Goal: Information Seeking & Learning: Learn about a topic

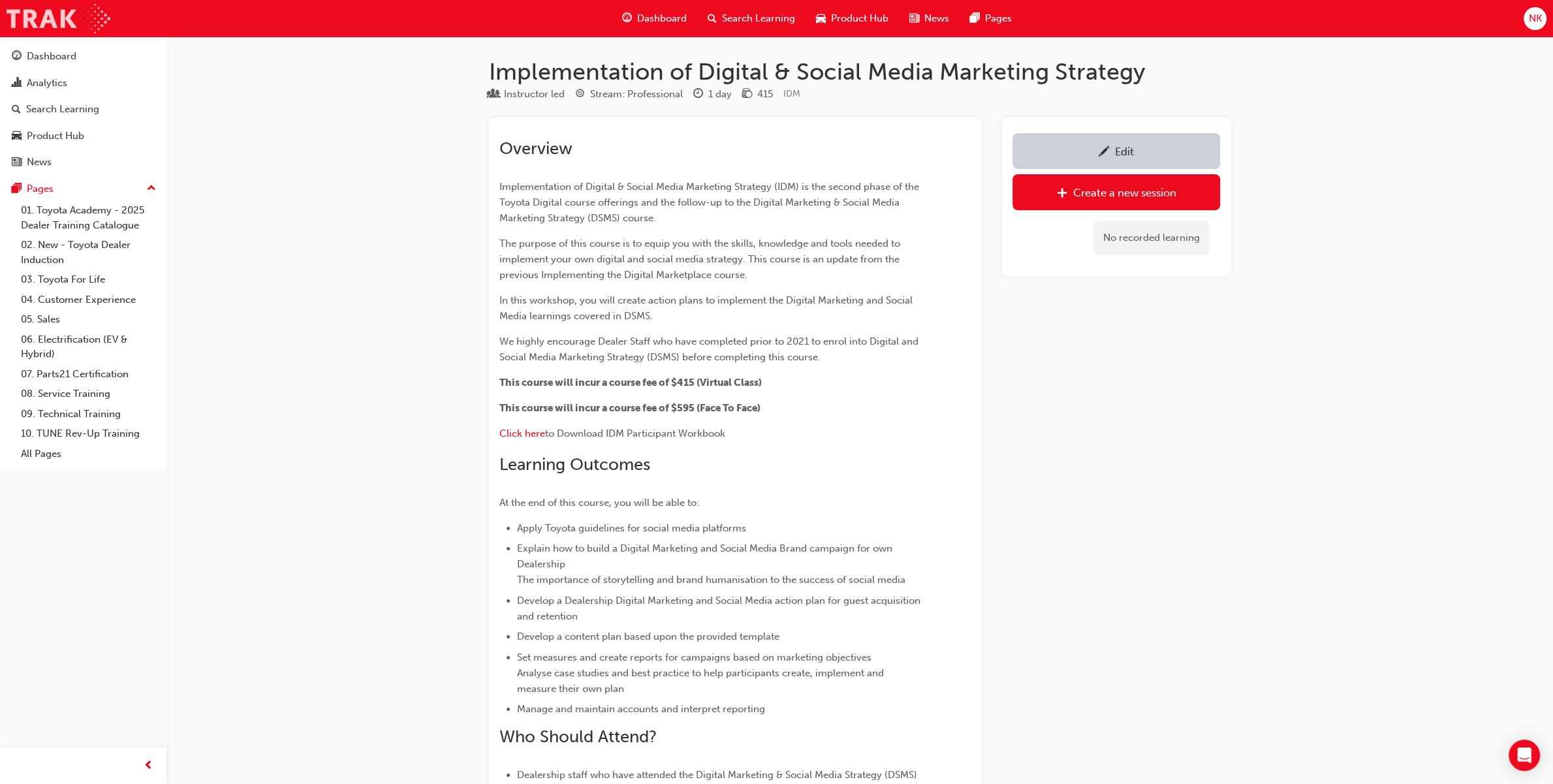
click at [70, 20] on img at bounding box center [58, 18] width 104 height 29
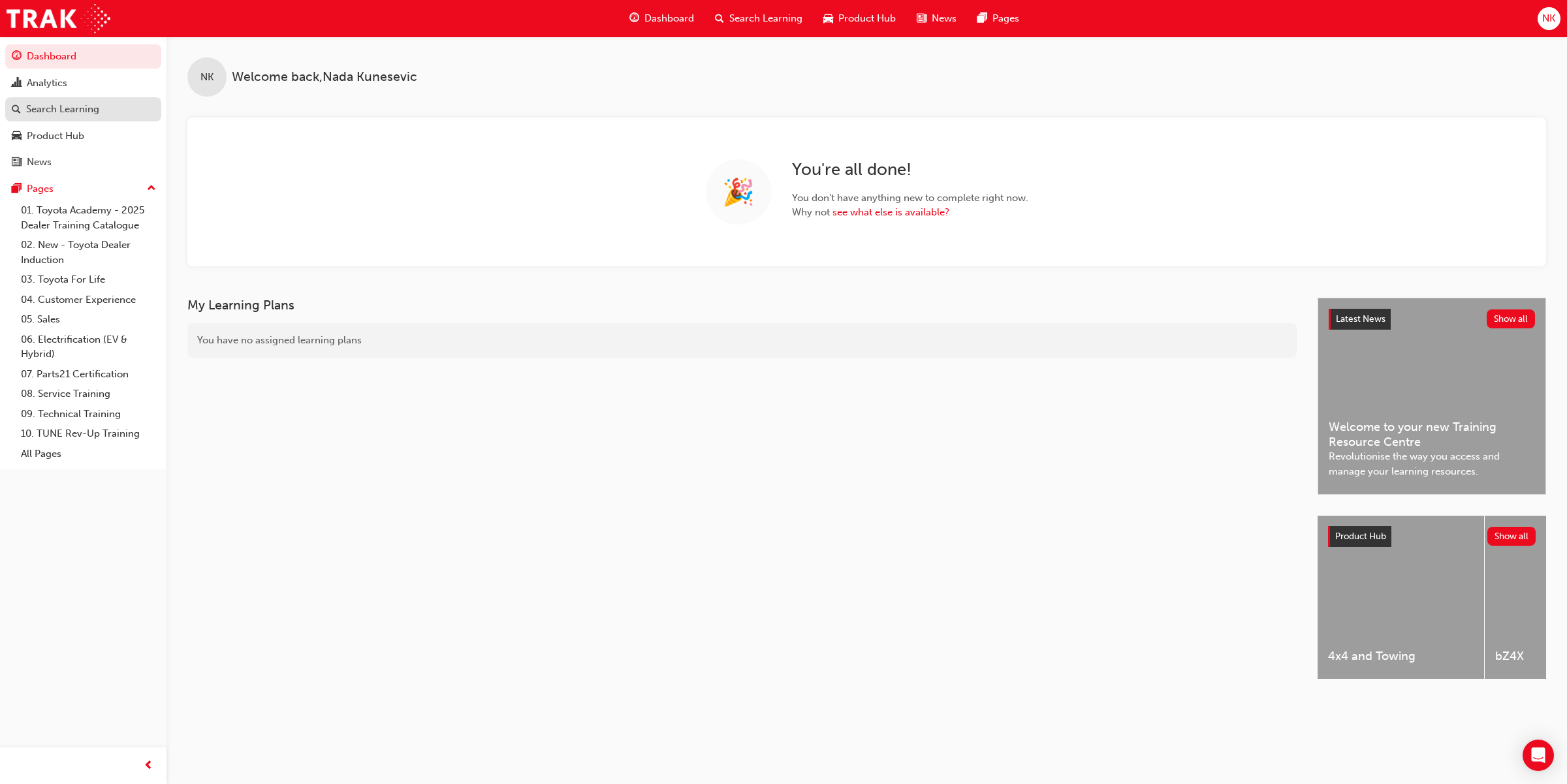
click at [69, 109] on div "Search Learning" at bounding box center [63, 109] width 73 height 15
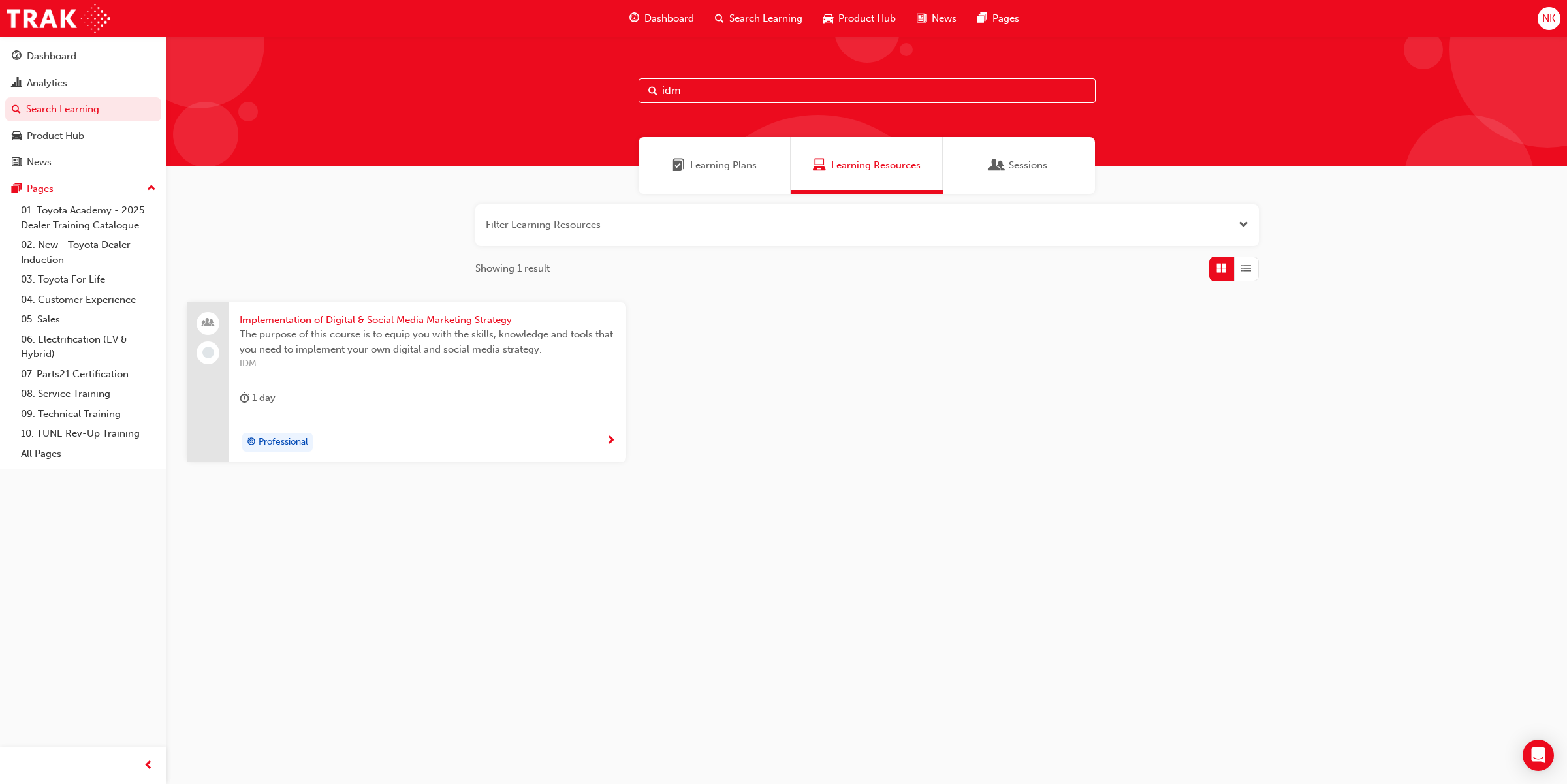
drag, startPoint x: 491, startPoint y: 80, endPoint x: 482, endPoint y: 80, distance: 9.0
click at [482, 80] on div "idm" at bounding box center [867, 101] width 1400 height 129
type input "ccc"
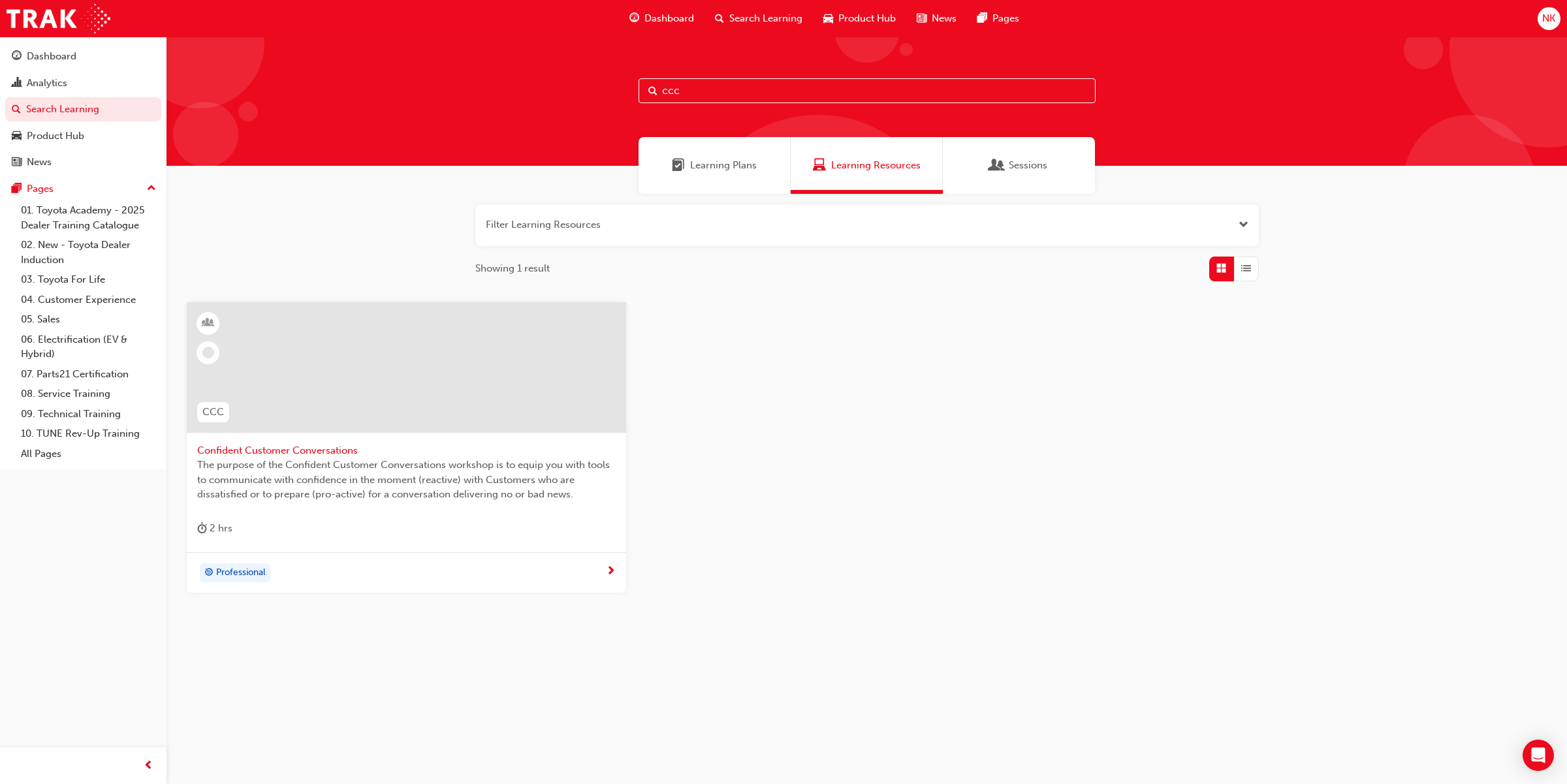
click at [377, 366] on div at bounding box center [406, 367] width 439 height 131
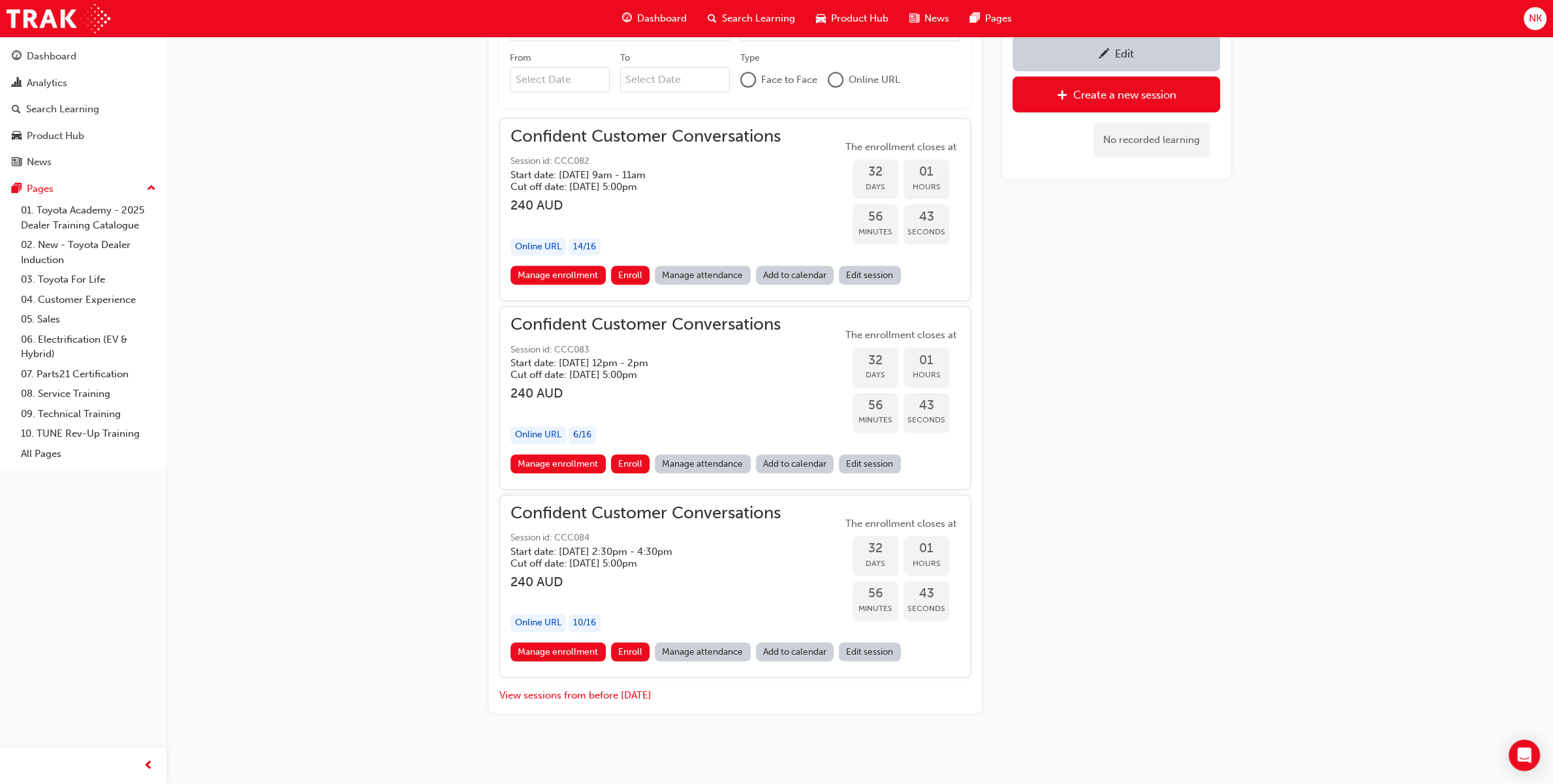
scroll to position [941, 0]
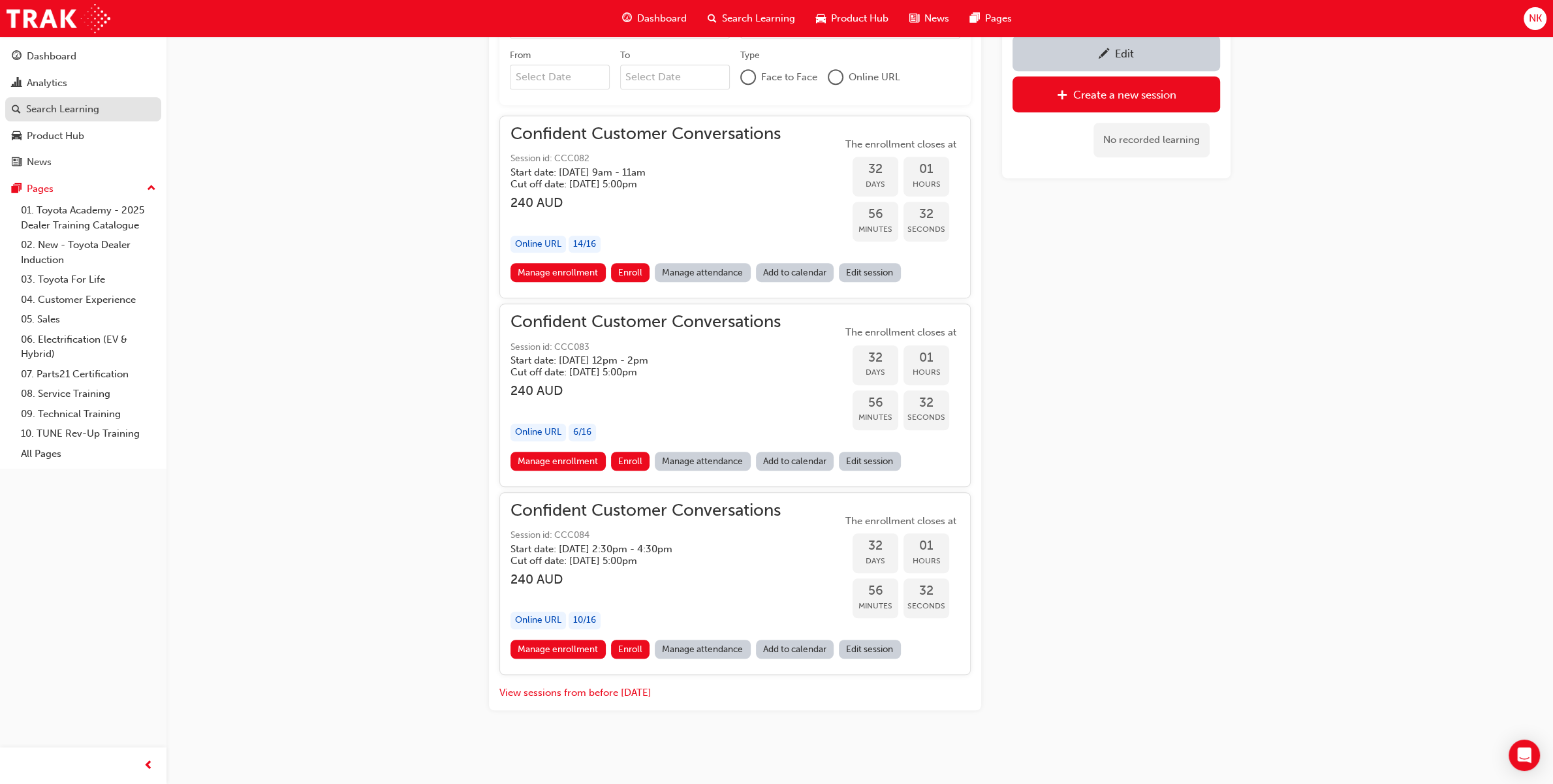
drag, startPoint x: 581, startPoint y: 637, endPoint x: 103, endPoint y: 105, distance: 715.2
click at [103, 105] on div "Search Learning" at bounding box center [83, 109] width 143 height 16
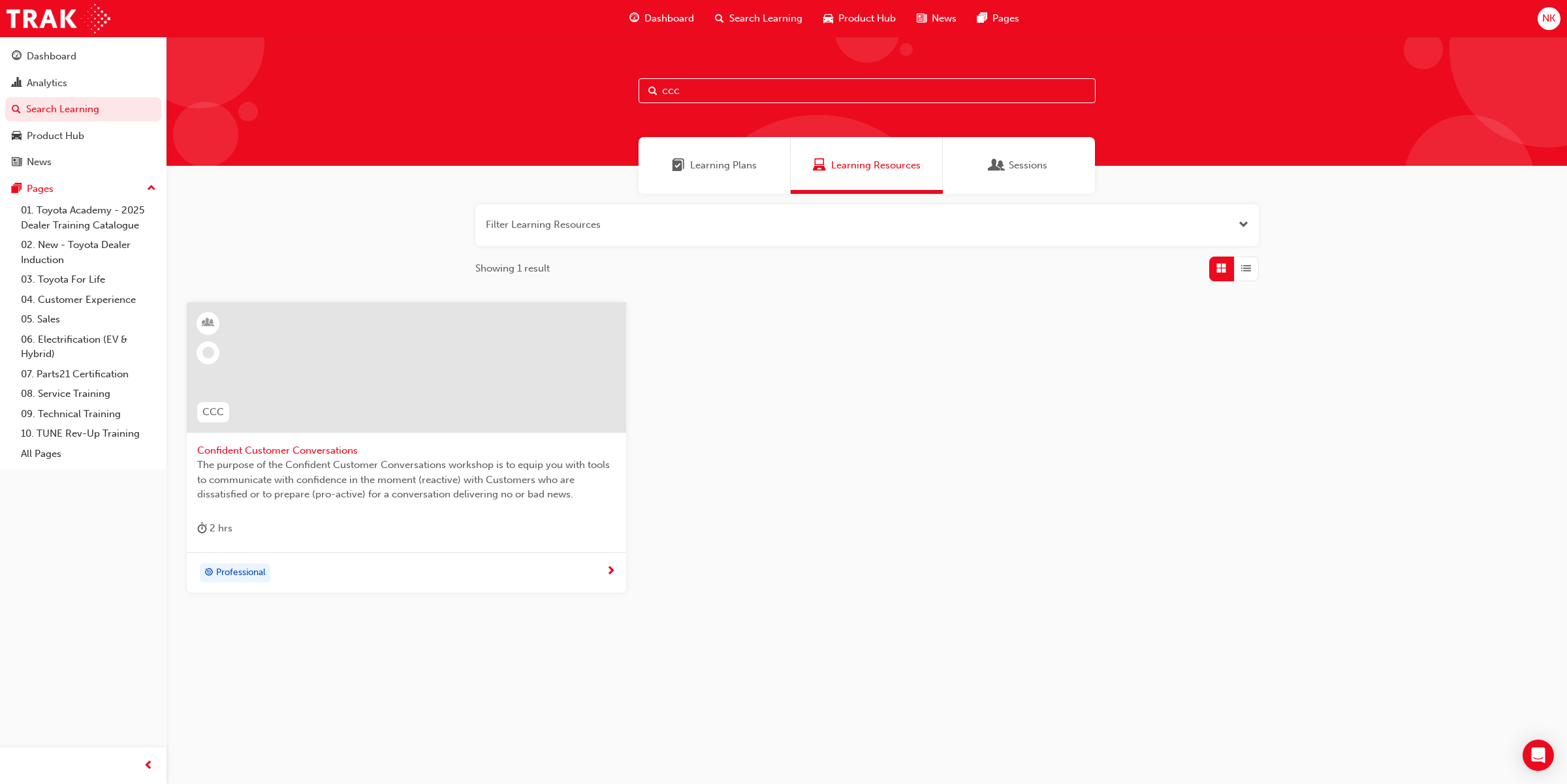
drag, startPoint x: 702, startPoint y: 90, endPoint x: 582, endPoint y: 92, distance: 120.0
click at [582, 92] on div "ccc" at bounding box center [867, 101] width 1400 height 129
type input "gea"
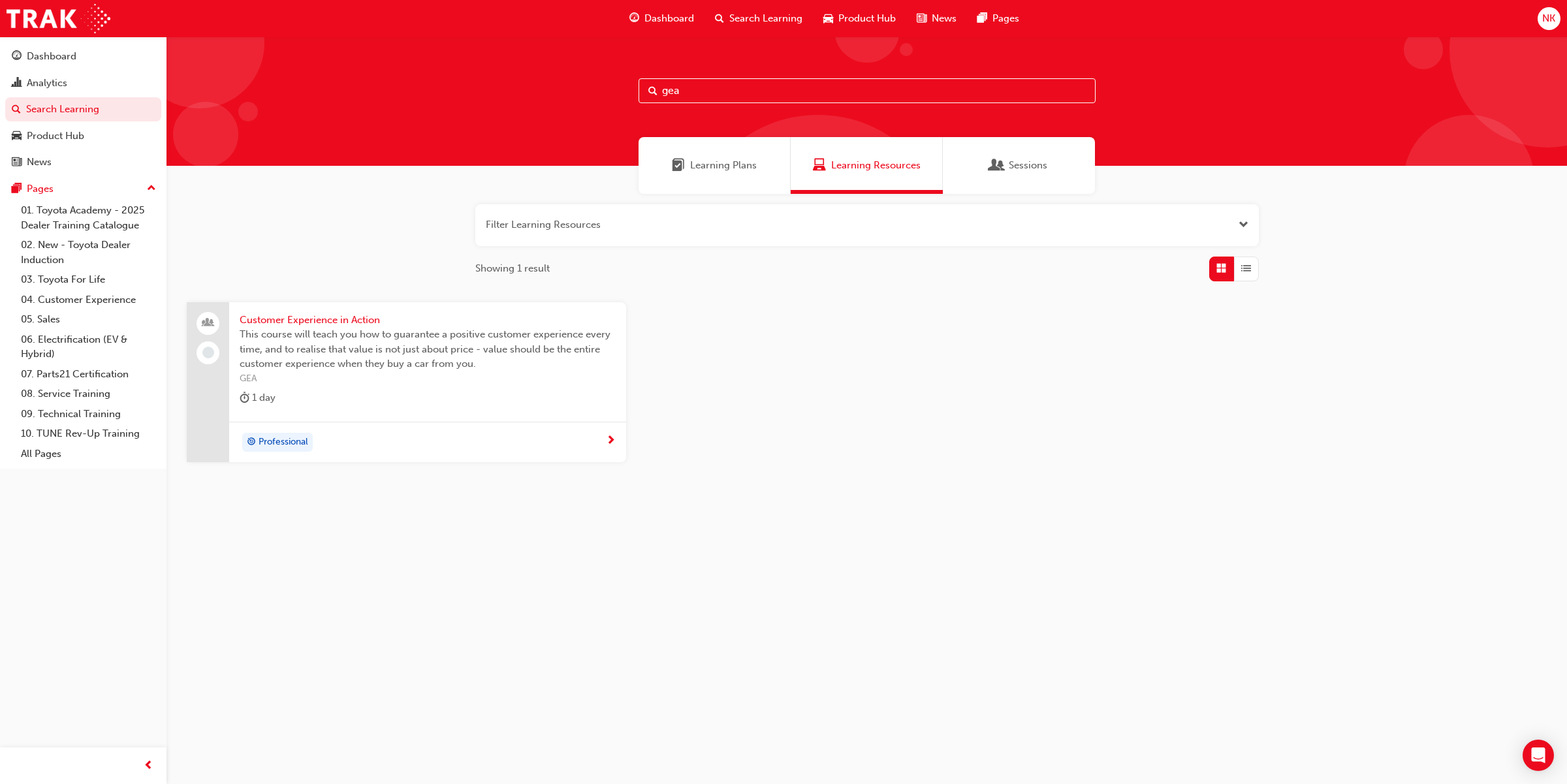
click at [374, 408] on div "1 day" at bounding box center [427, 400] width 376 height 22
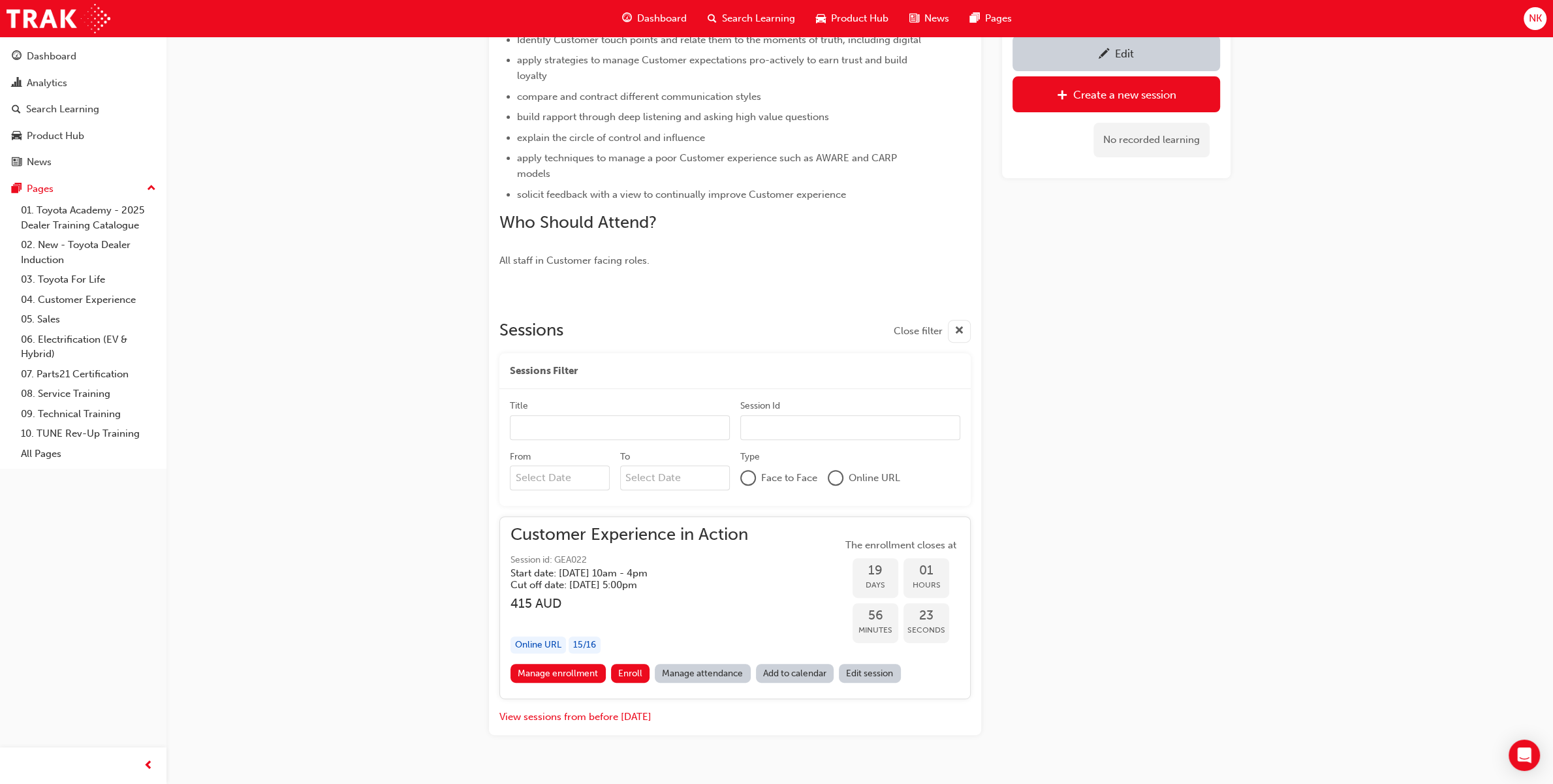
scroll to position [532, 0]
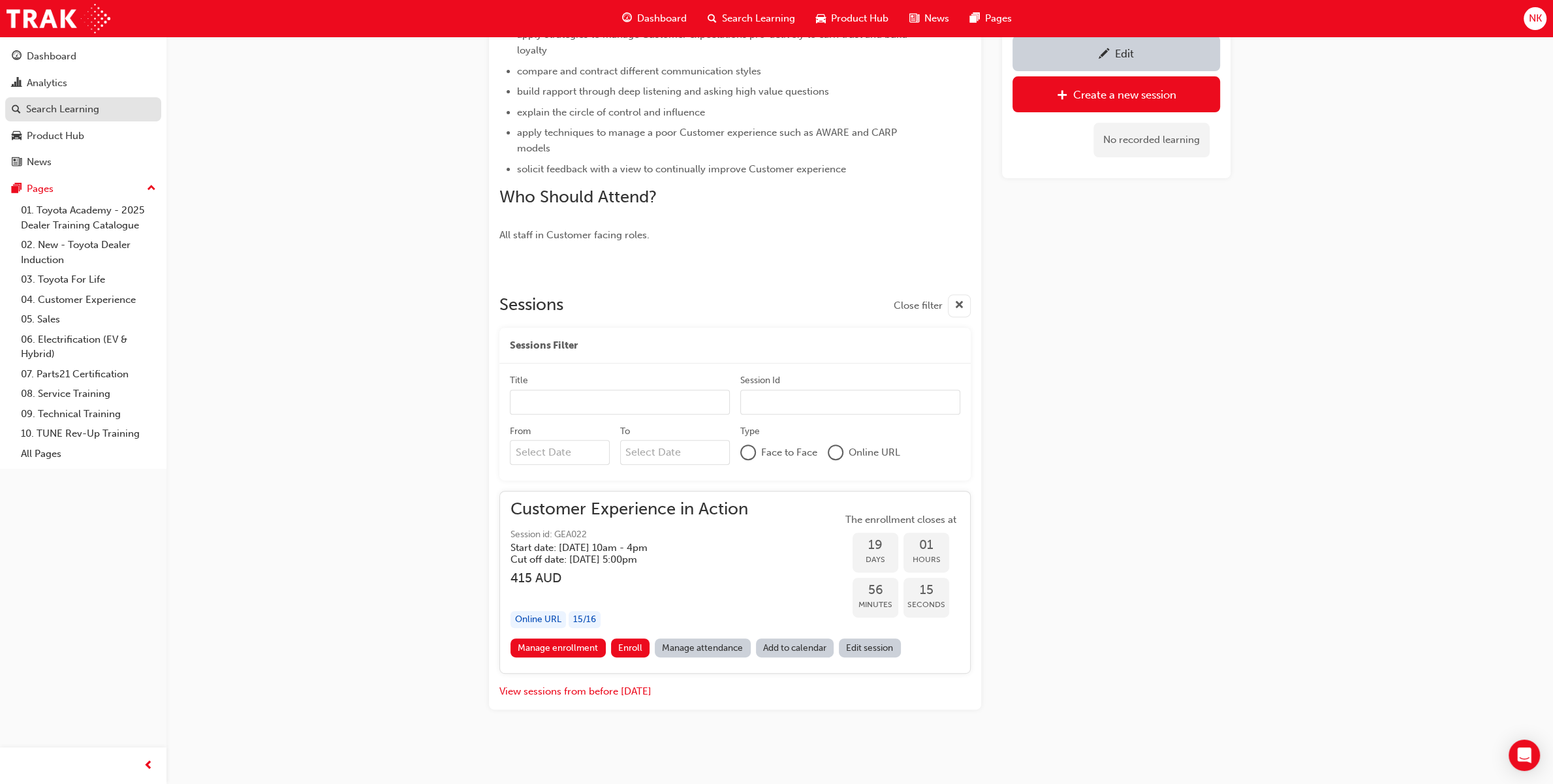
click at [73, 118] on link "Search Learning" at bounding box center [83, 109] width 156 height 24
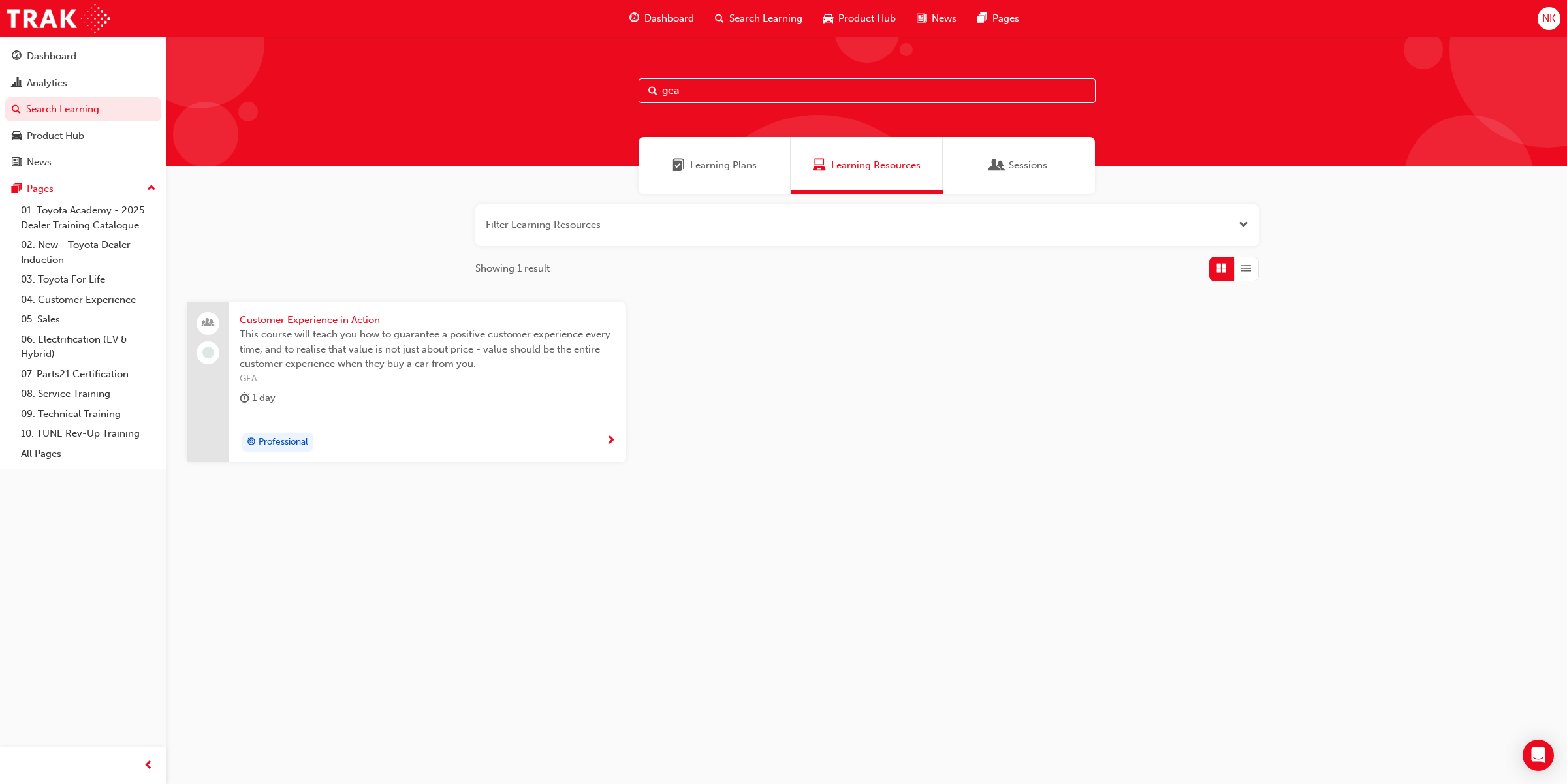
drag, startPoint x: 765, startPoint y: 80, endPoint x: 481, endPoint y: 80, distance: 284.0
click at [481, 80] on div "gea" at bounding box center [867, 101] width 1400 height 129
type input "cem2"
click at [356, 323] on span "Customer Experience Management - Operational" at bounding box center [427, 320] width 376 height 15
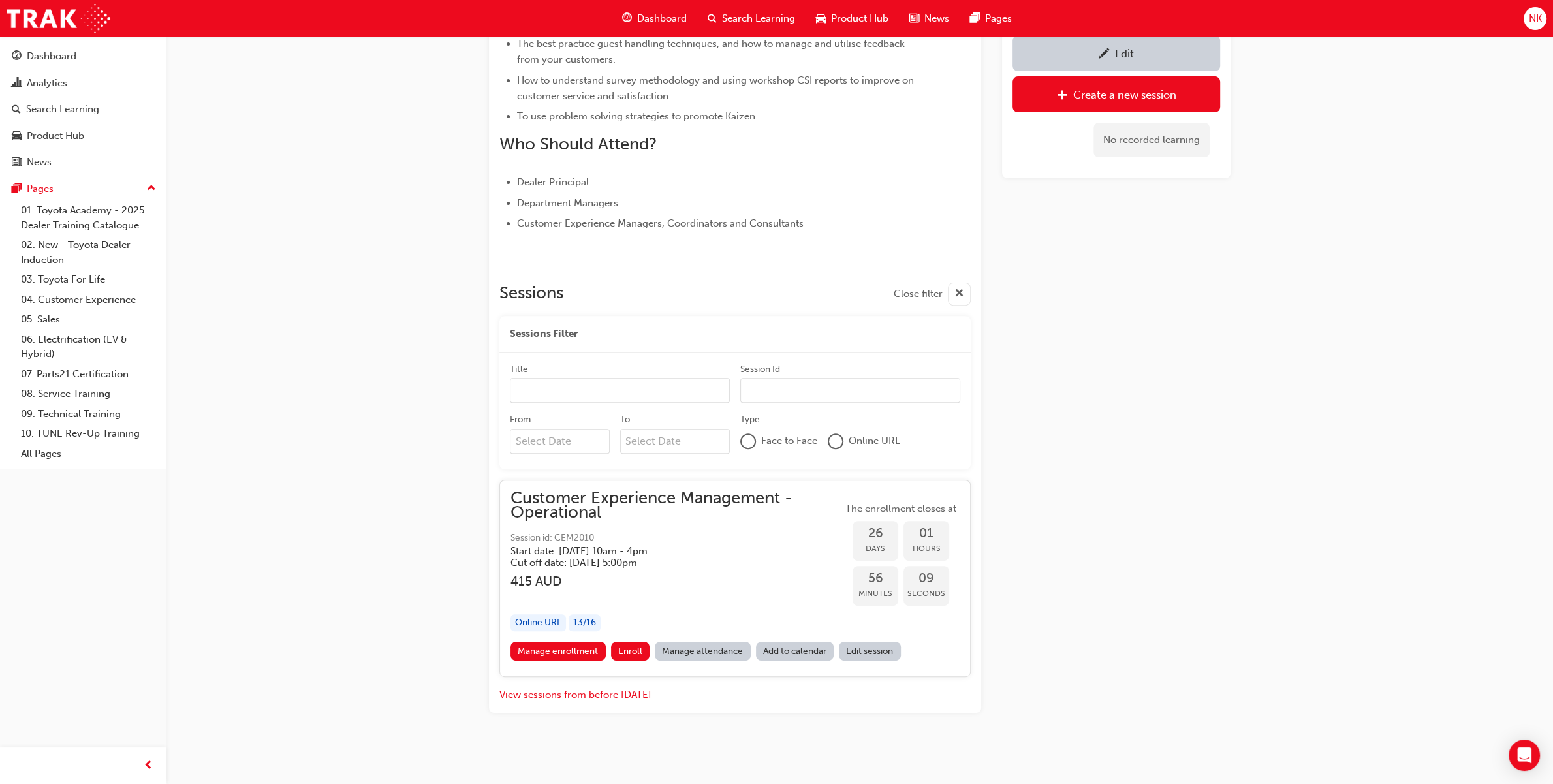
scroll to position [487, 0]
drag, startPoint x: 558, startPoint y: 492, endPoint x: 331, endPoint y: 305, distance: 294.1
click at [331, 305] on div "Customer Experience Management - Operational Instructor led Stream: Professiona…" at bounding box center [776, 148] width 1553 height 1271
drag, startPoint x: 579, startPoint y: 498, endPoint x: 437, endPoint y: 561, distance: 155.3
click at [294, 382] on div "Customer Experience Management - Operational Instructor led Stream: Professiona…" at bounding box center [776, 148] width 1553 height 1271
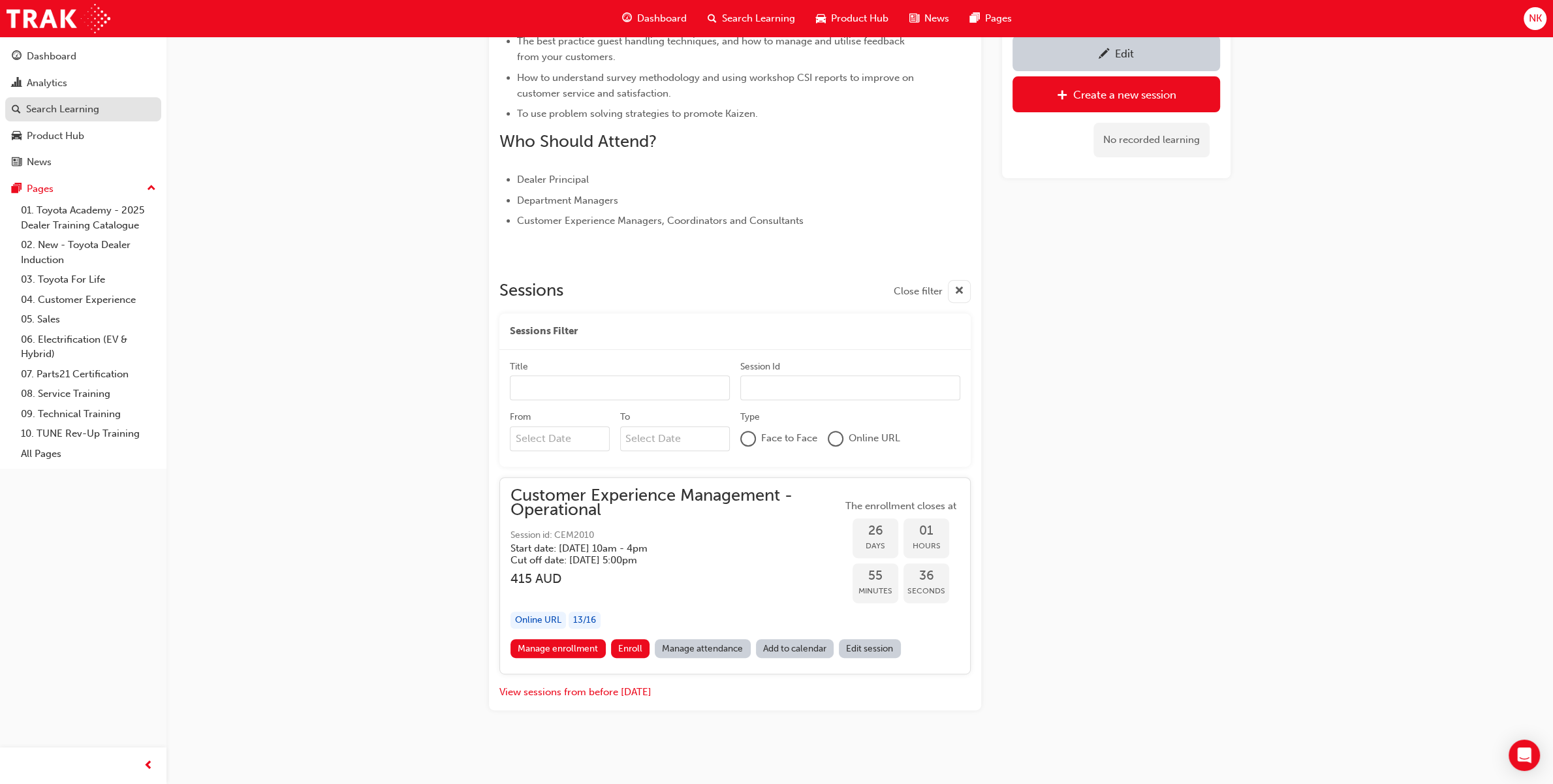
click at [95, 107] on div "Search Learning" at bounding box center [63, 109] width 73 height 15
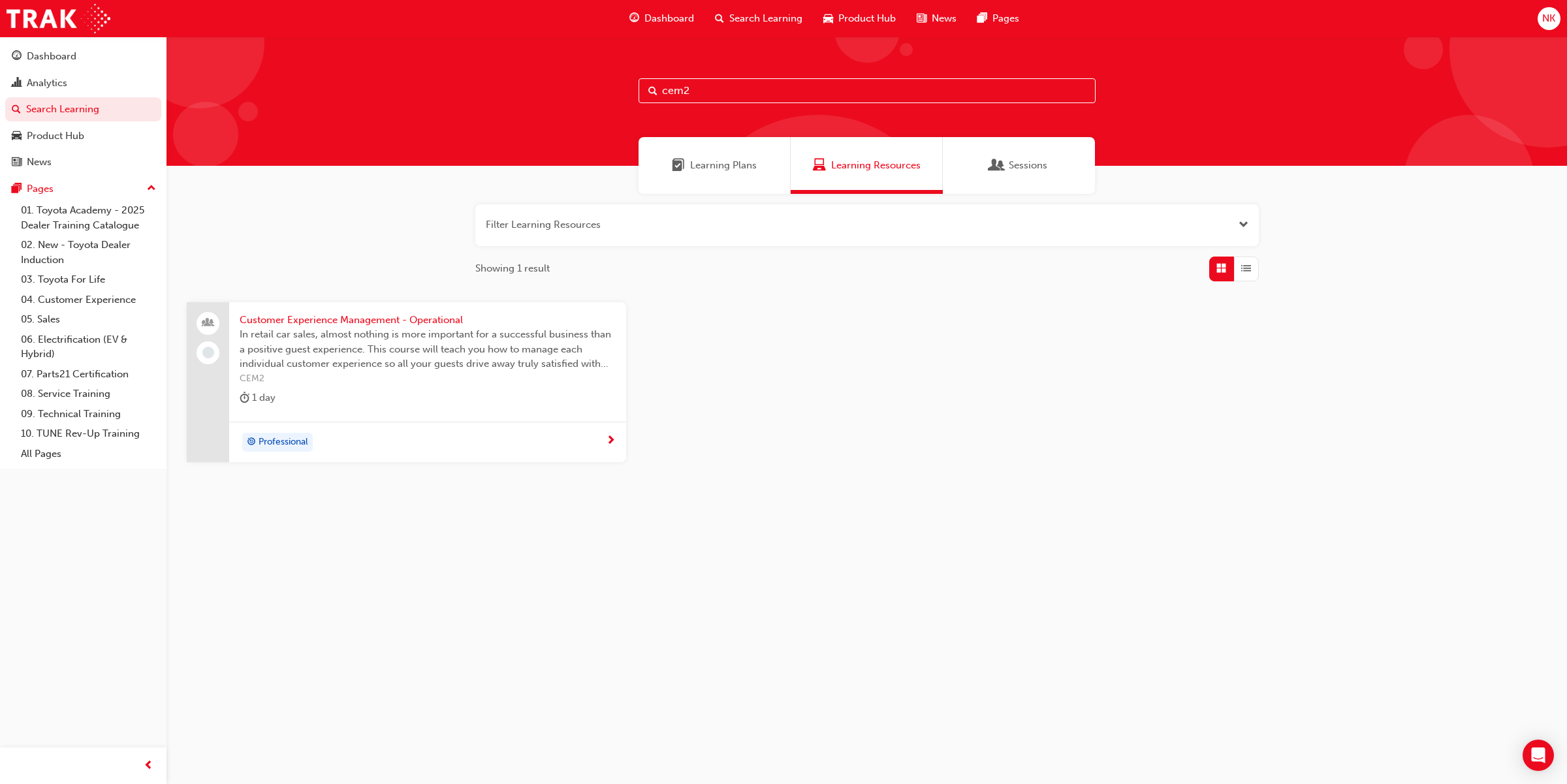
drag, startPoint x: 751, startPoint y: 85, endPoint x: 418, endPoint y: 89, distance: 333.0
click at [418, 89] on div "cem2" at bounding box center [867, 101] width 1400 height 129
type input "me1"
click at [308, 315] on span "Marketing Essentials" at bounding box center [427, 320] width 376 height 15
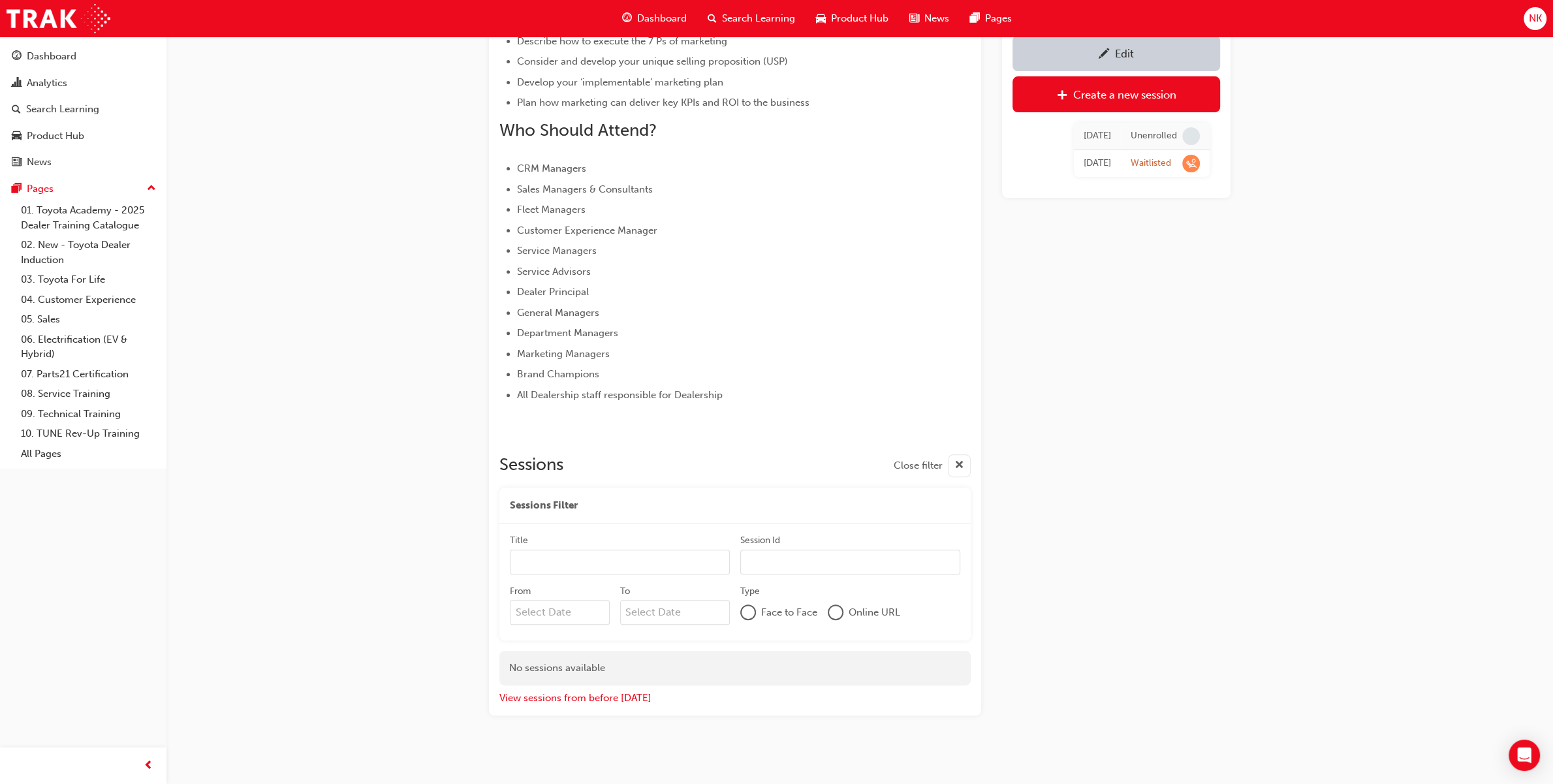
scroll to position [513, 0]
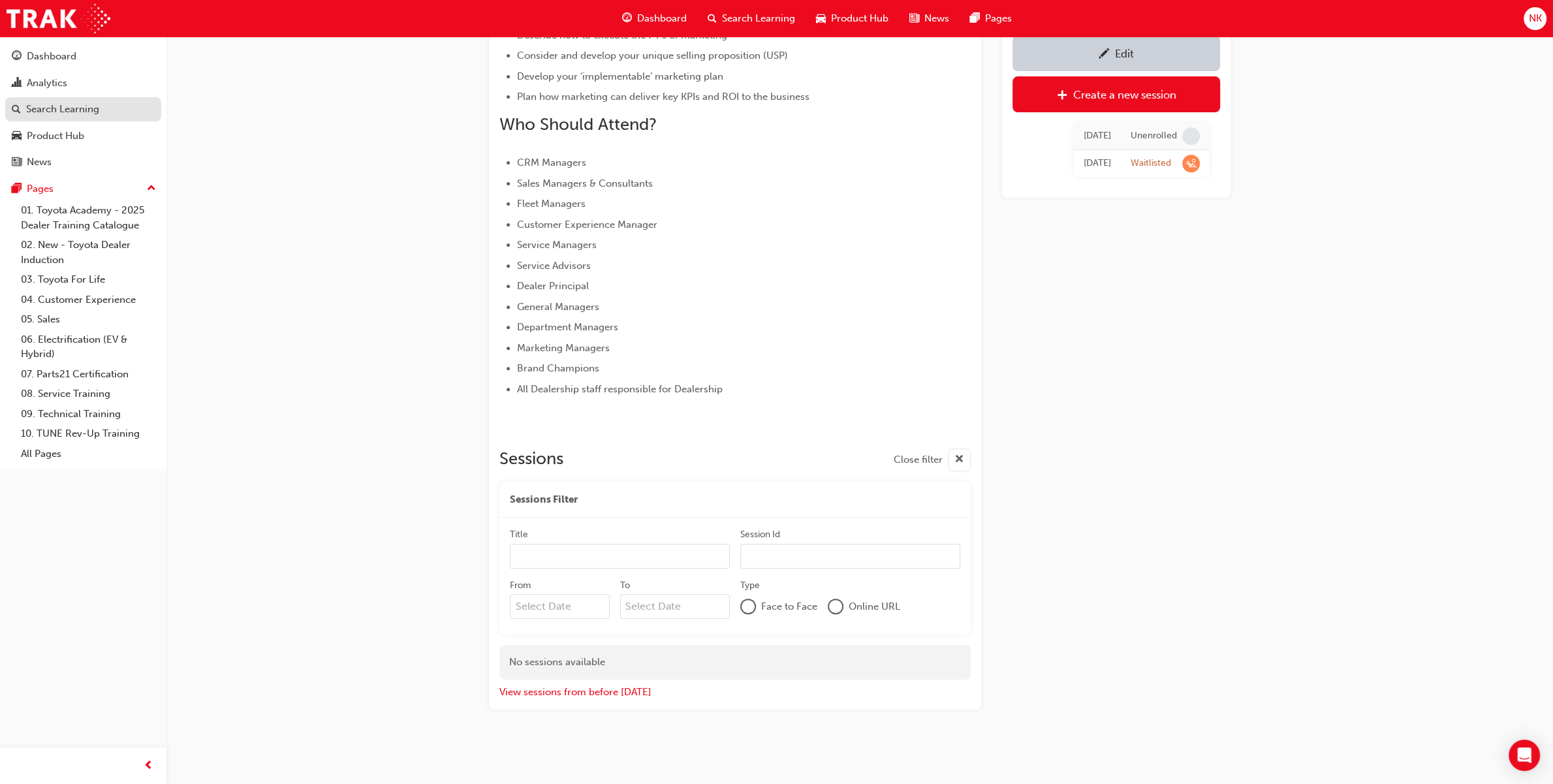
click at [97, 113] on div "Search Learning" at bounding box center [63, 109] width 73 height 15
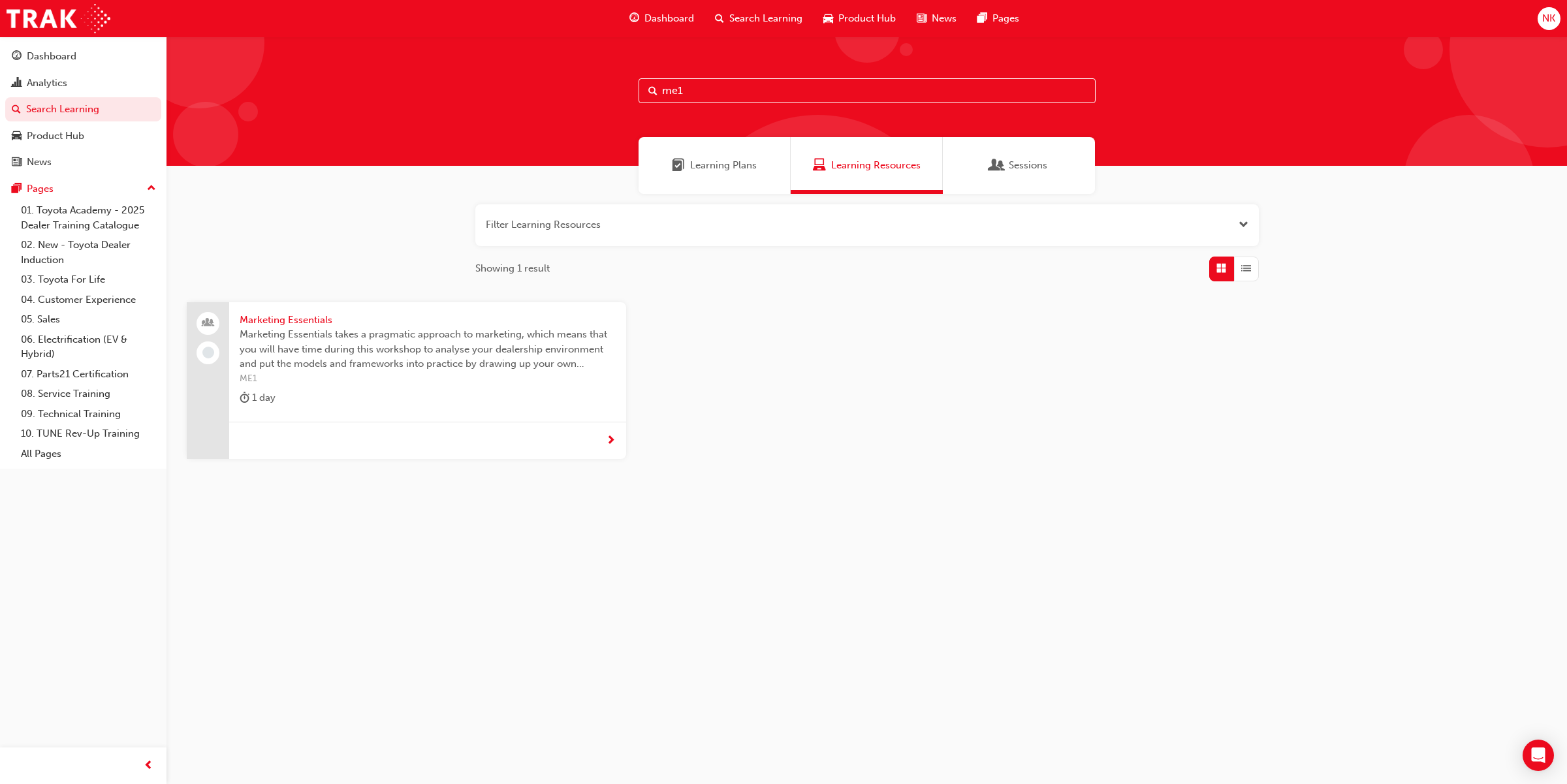
drag, startPoint x: 703, startPoint y: 95, endPoint x: 644, endPoint y: 95, distance: 59.0
click at [644, 95] on input "me1" at bounding box center [867, 91] width 457 height 25
type input "dsms"
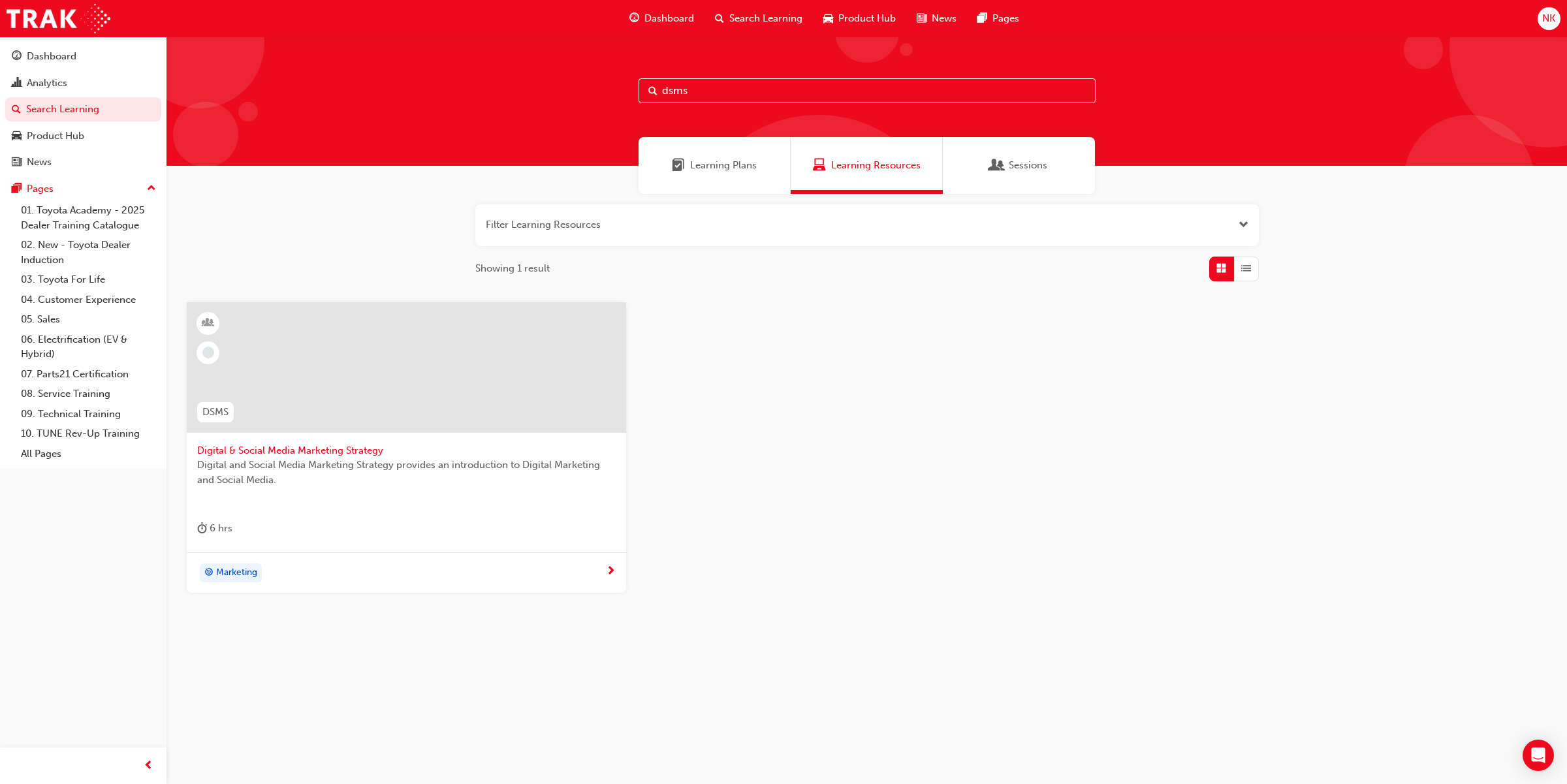
click at [340, 448] on span "Digital & Social Media Marketing Strategy" at bounding box center [406, 451] width 419 height 15
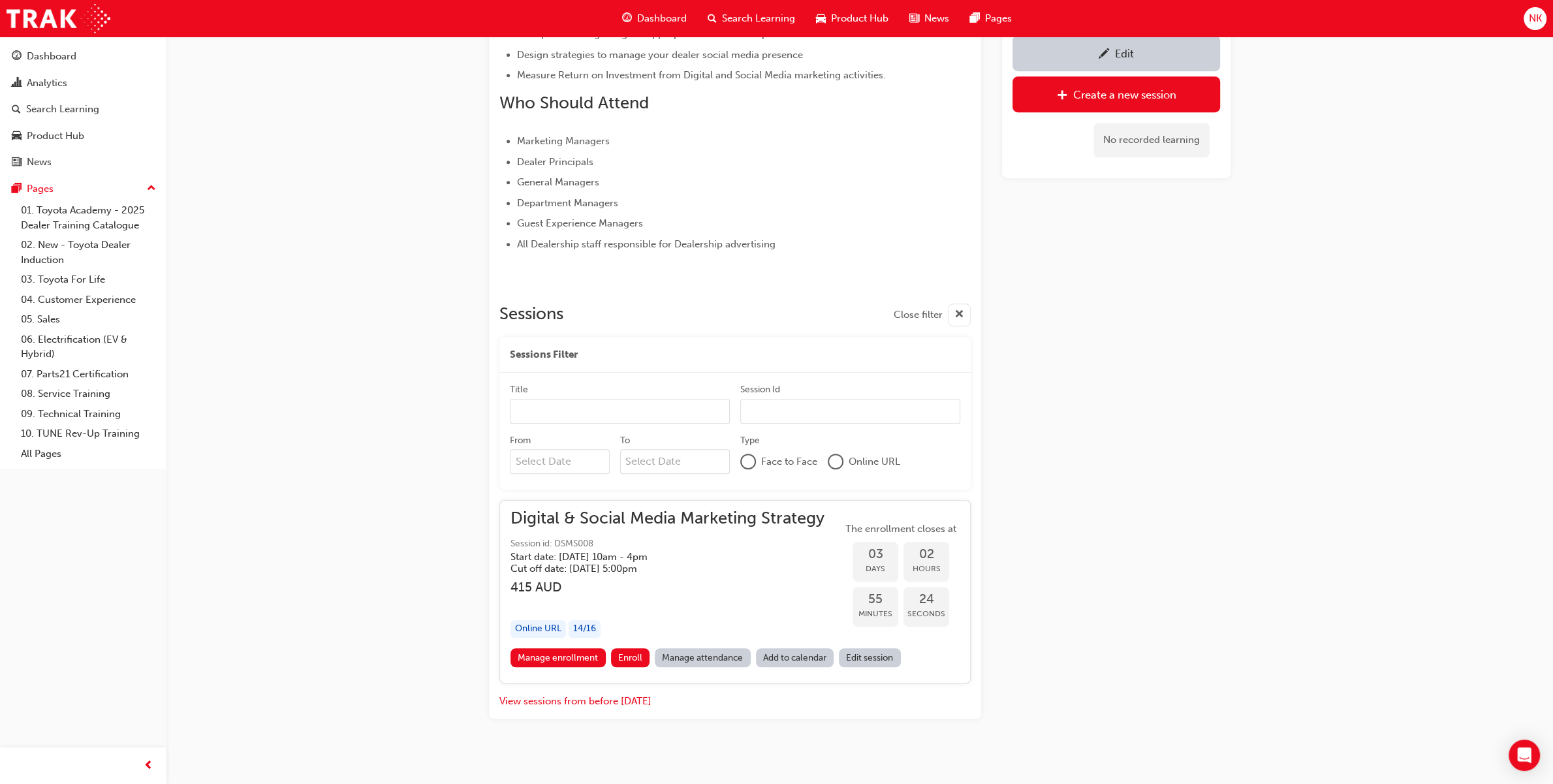
scroll to position [724, 0]
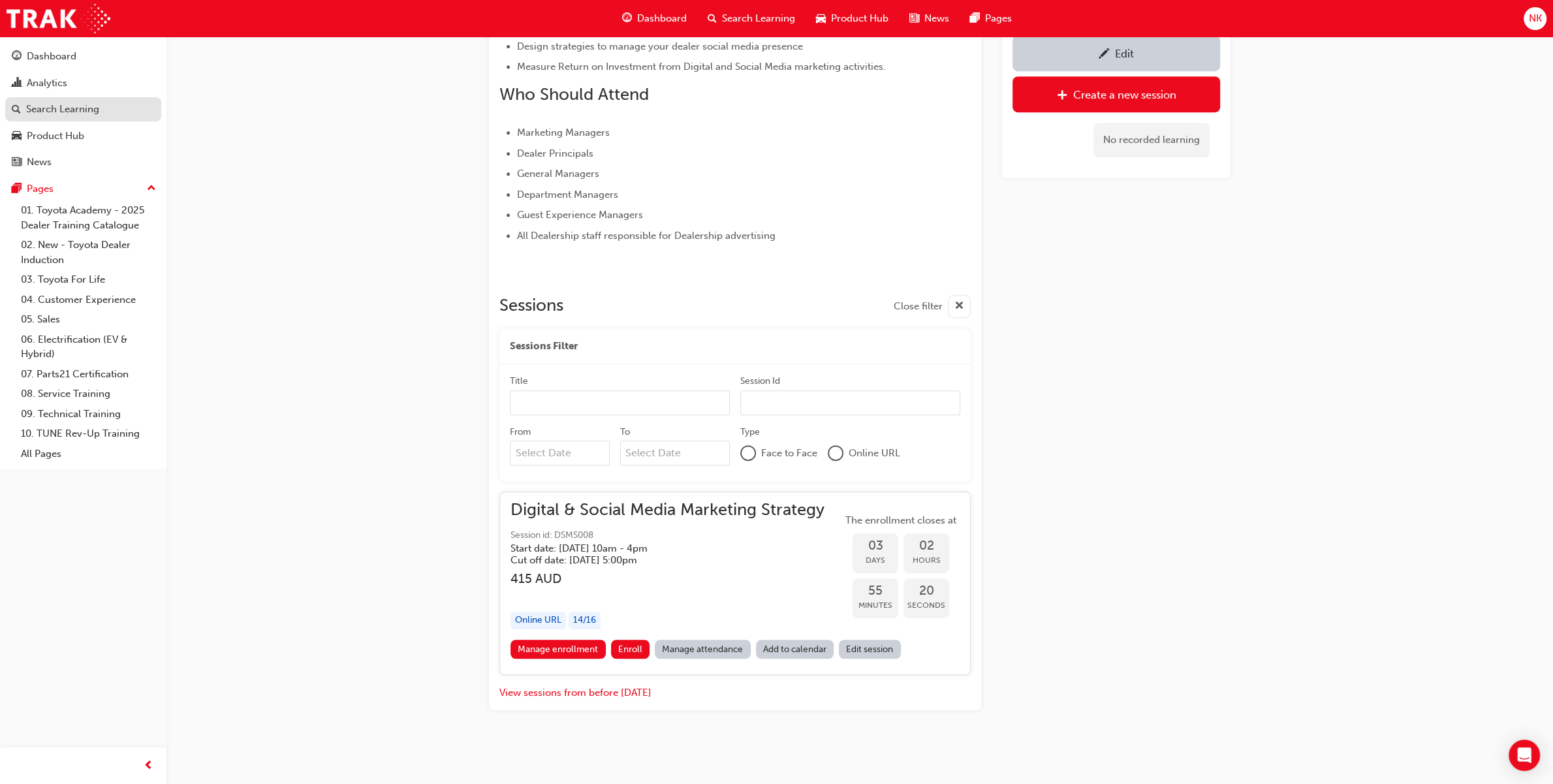
click at [80, 110] on div "Search Learning" at bounding box center [63, 109] width 73 height 15
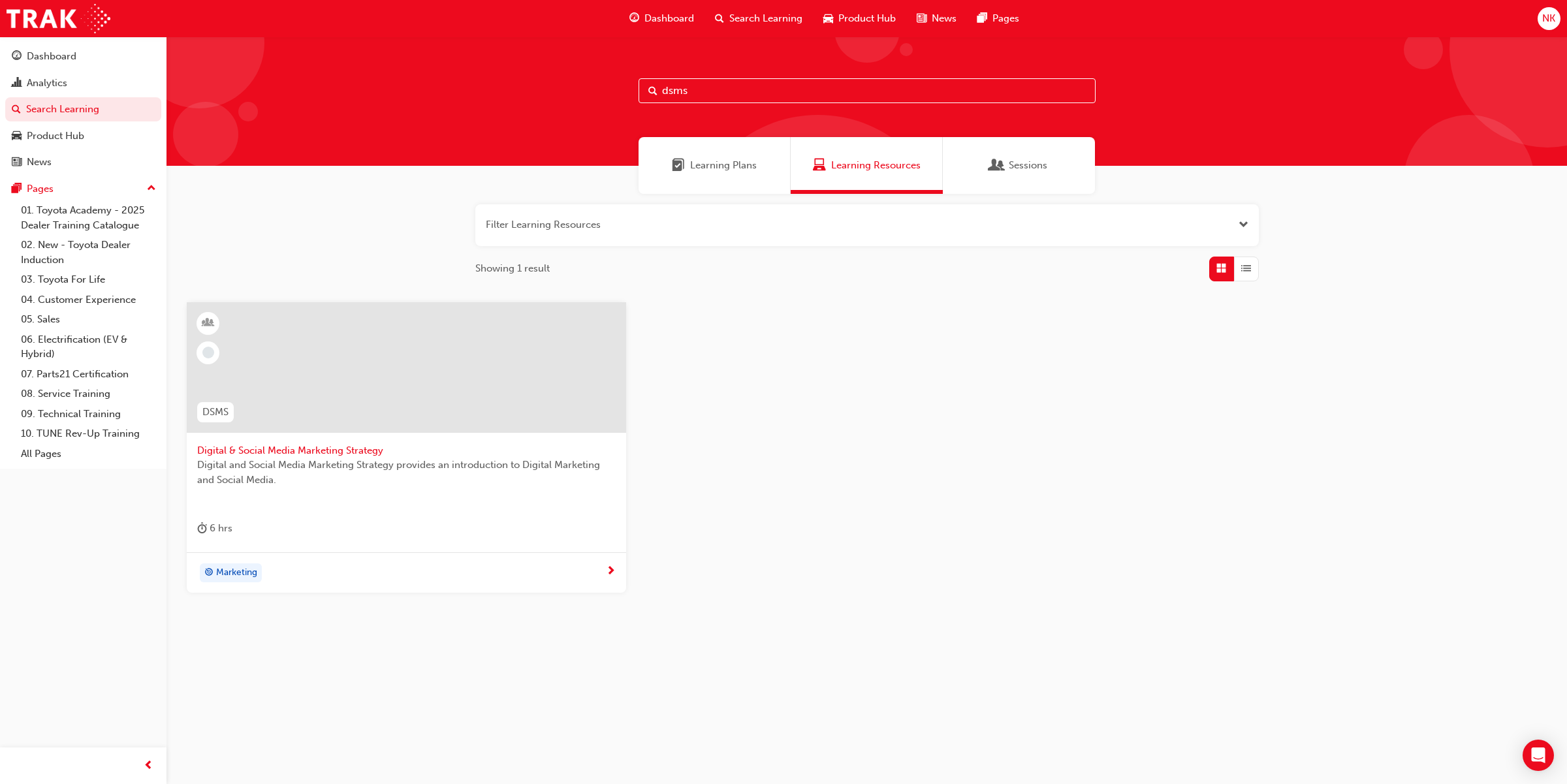
drag, startPoint x: 622, startPoint y: 90, endPoint x: 612, endPoint y: 90, distance: 10.0
click at [612, 90] on div "dsms" at bounding box center [867, 101] width 1400 height 129
type input "idm"
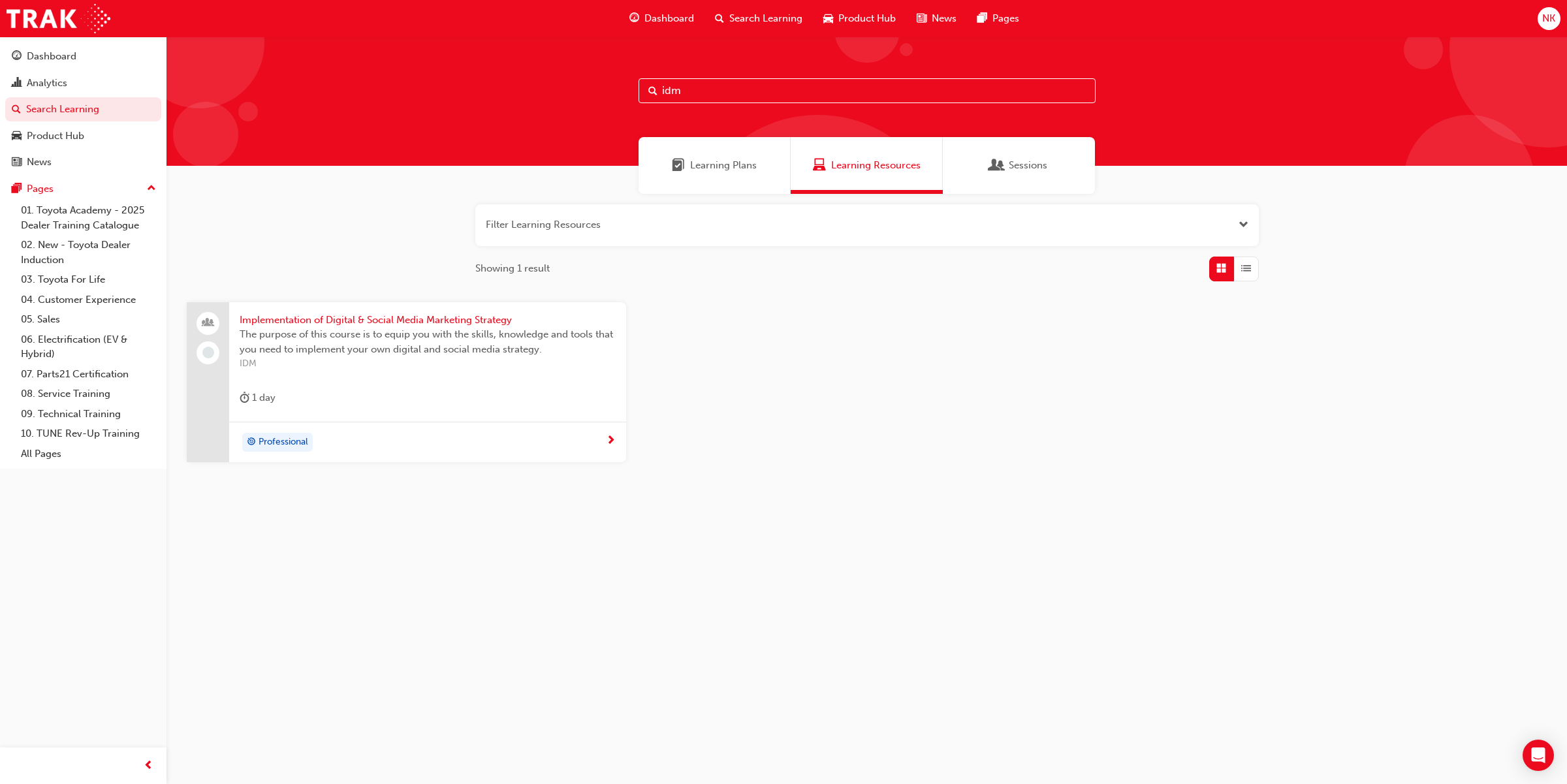
click at [354, 321] on span "Implementation of Digital & Social Media Marketing Strategy" at bounding box center [427, 320] width 376 height 15
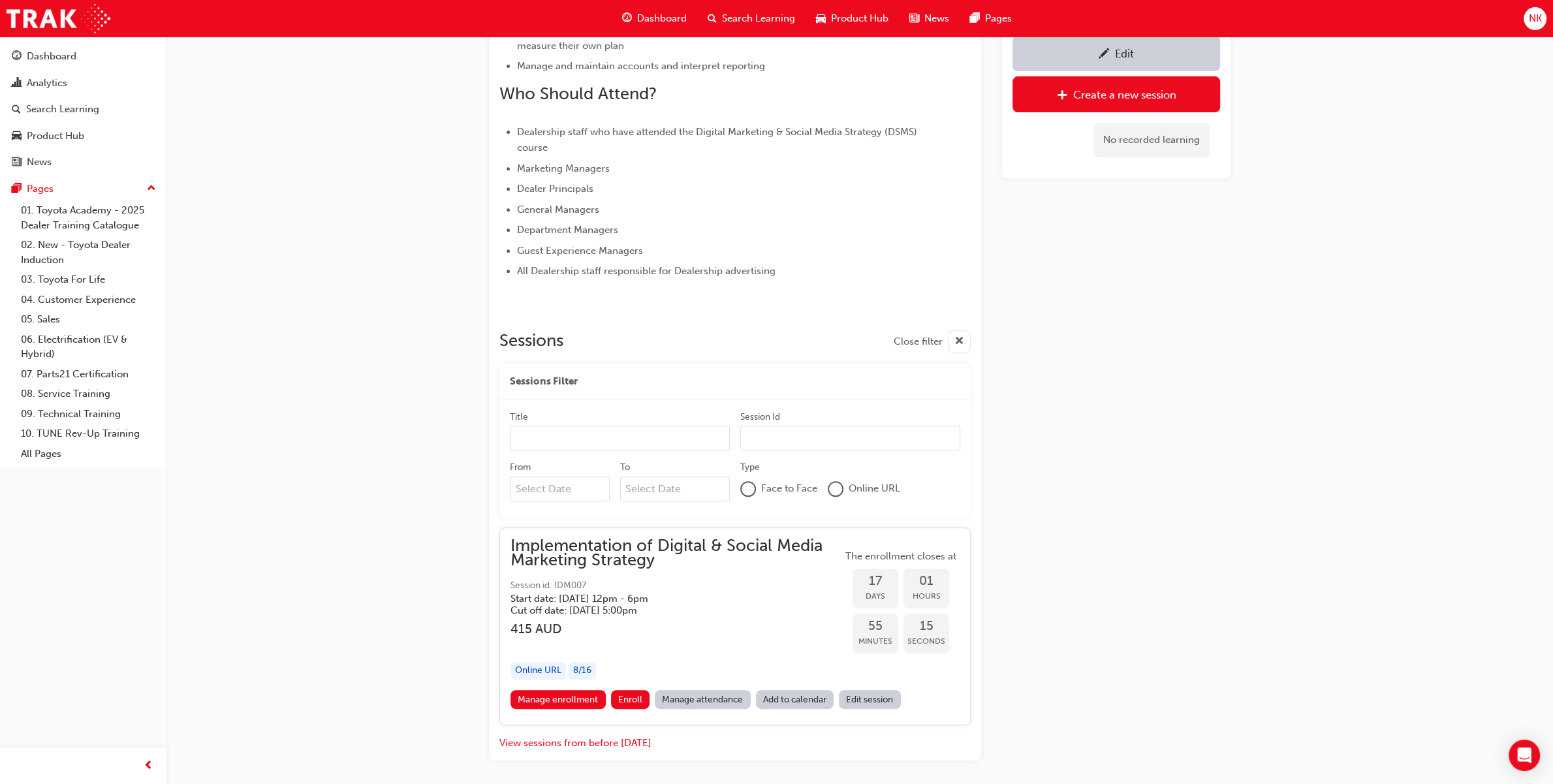
scroll to position [693, 0]
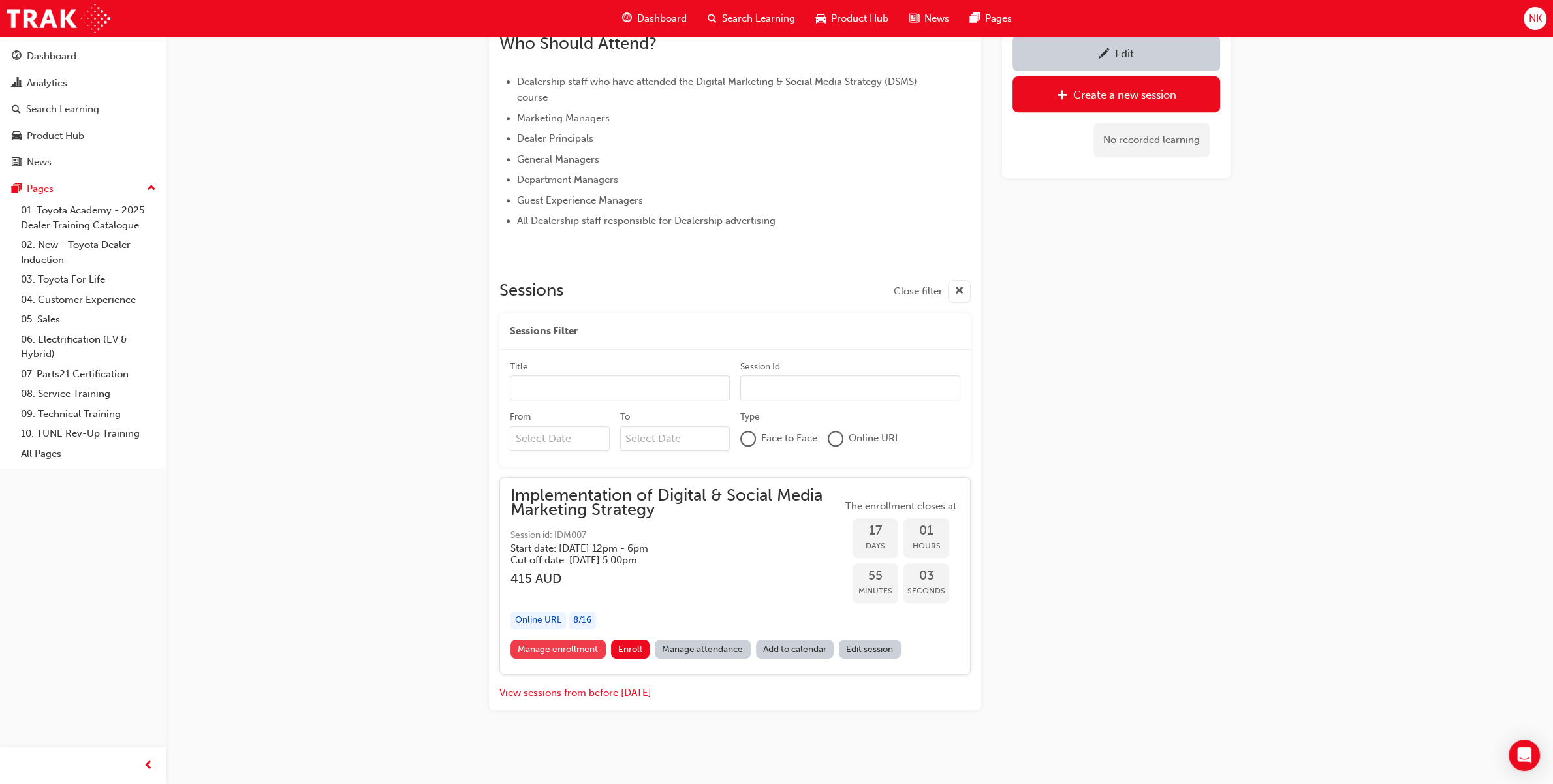
click at [535, 650] on link "Manage enrollment" at bounding box center [558, 649] width 95 height 19
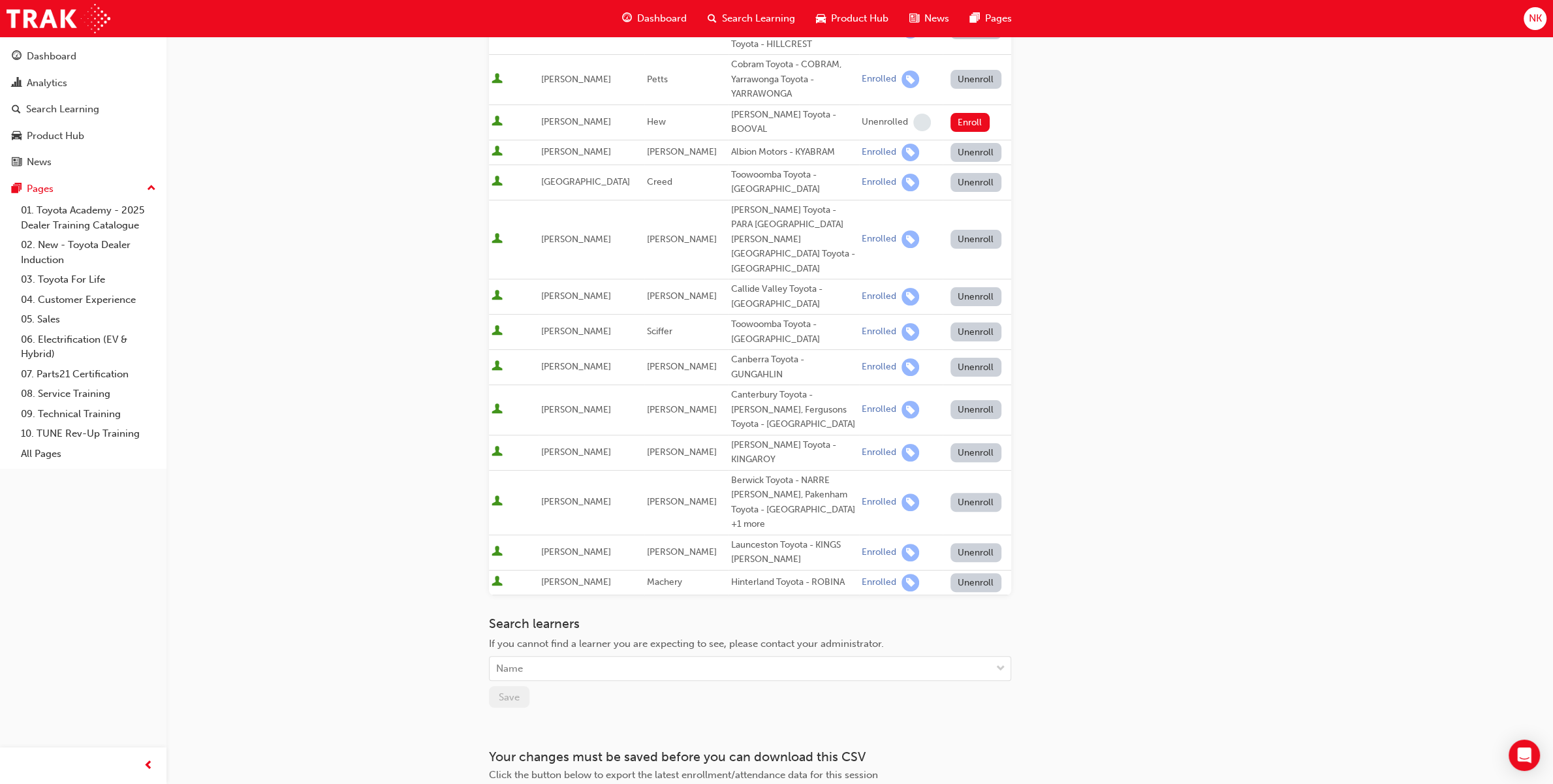
scroll to position [351, 0]
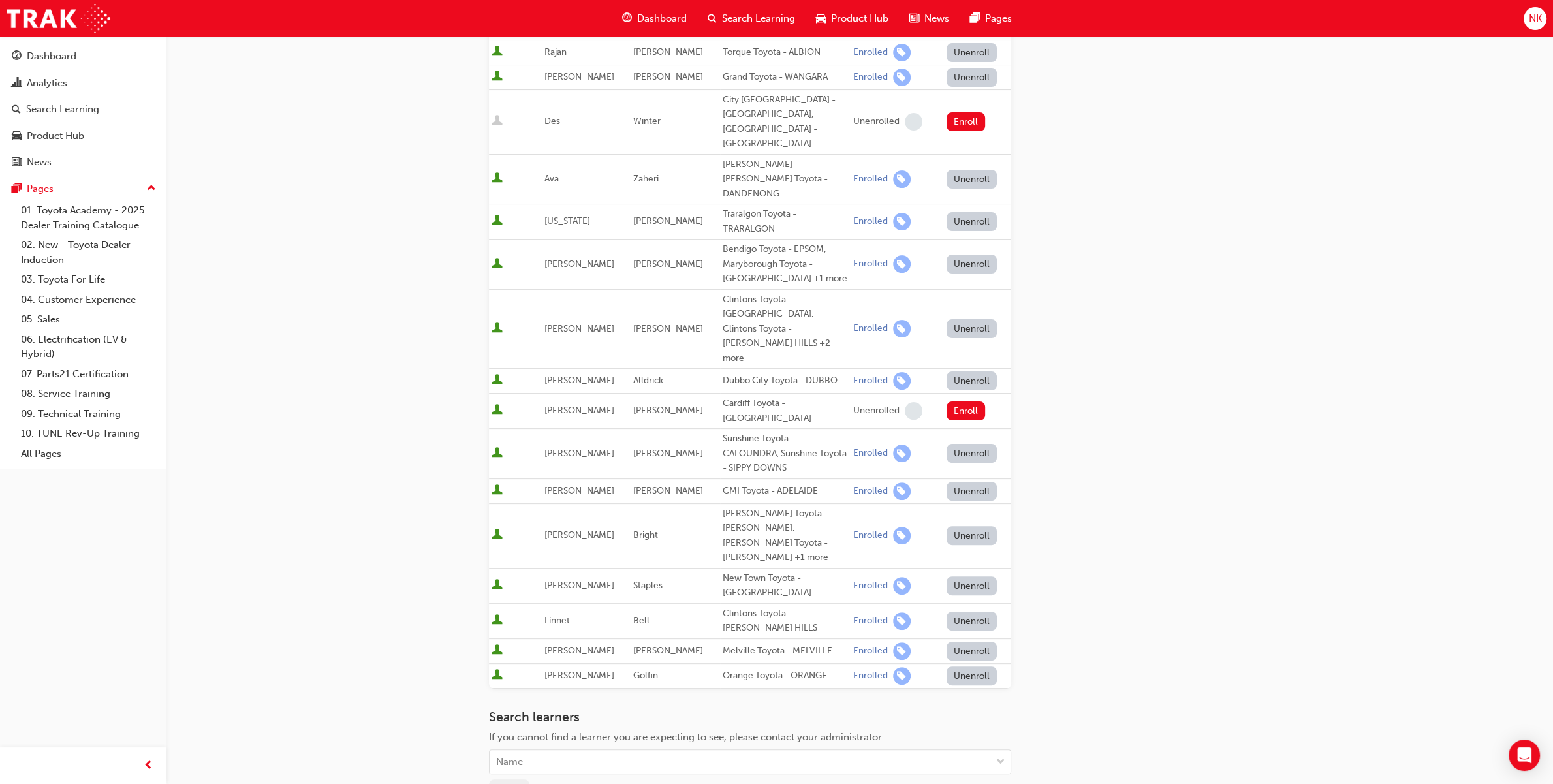
scroll to position [352, 0]
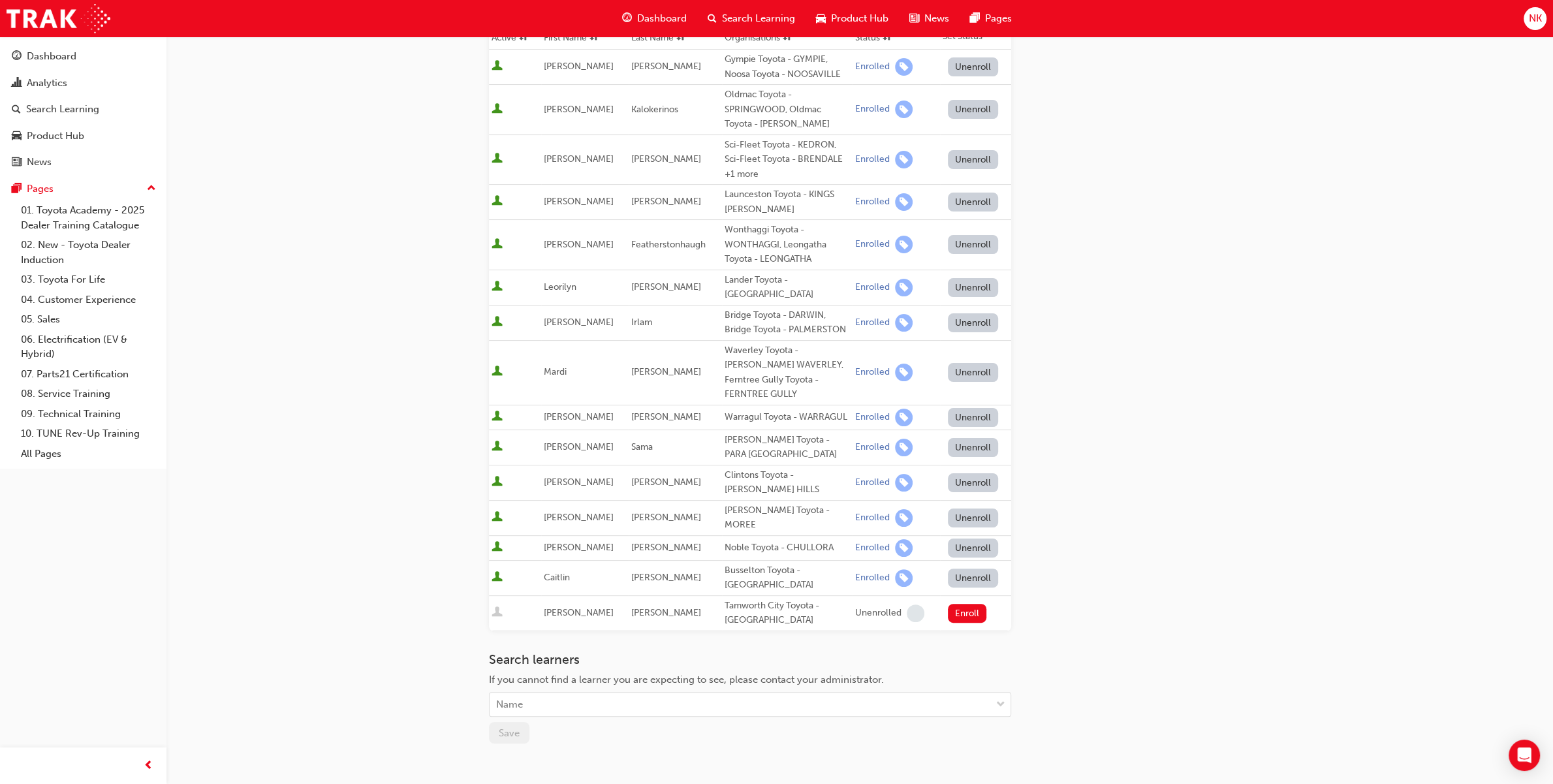
scroll to position [235, 0]
